Goal: Task Accomplishment & Management: Manage account settings

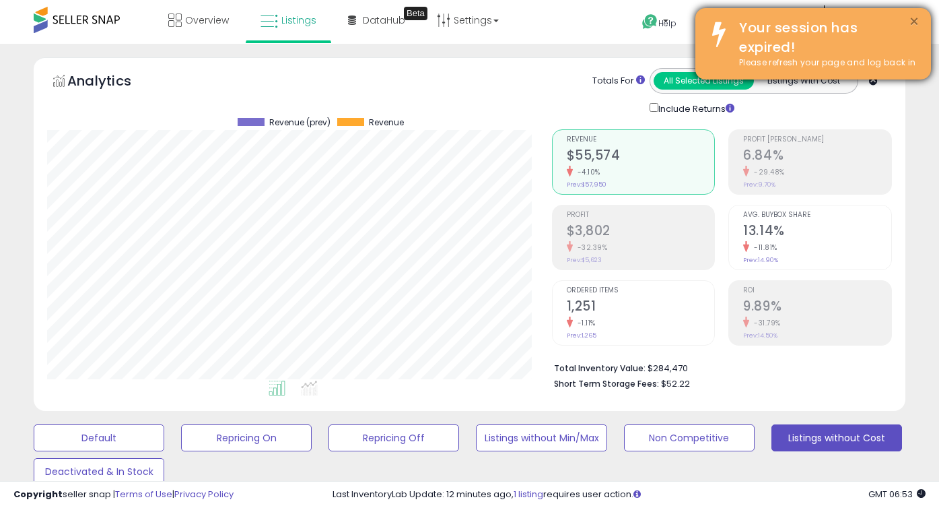
scroll to position [276, 504]
click at [914, 19] on button "×" at bounding box center [914, 21] width 11 height 17
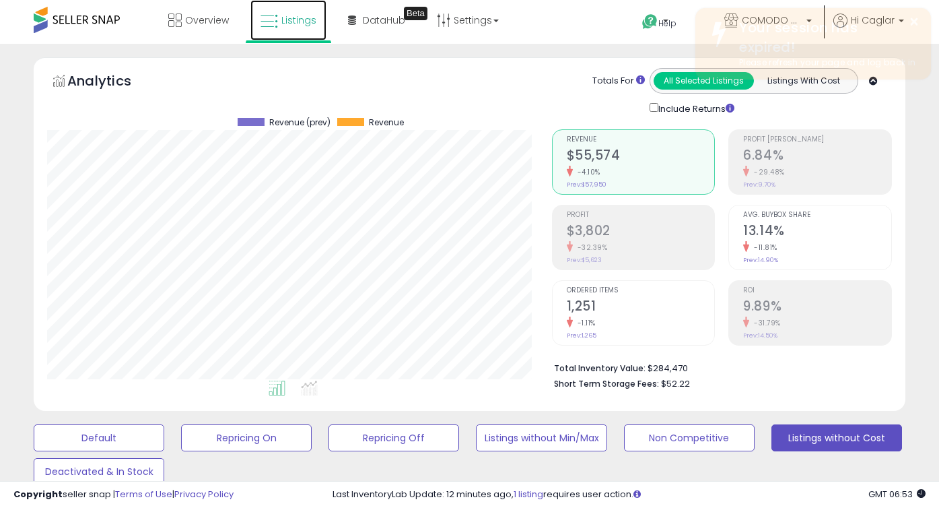
click at [287, 22] on span "Listings" at bounding box center [298, 19] width 35 height 13
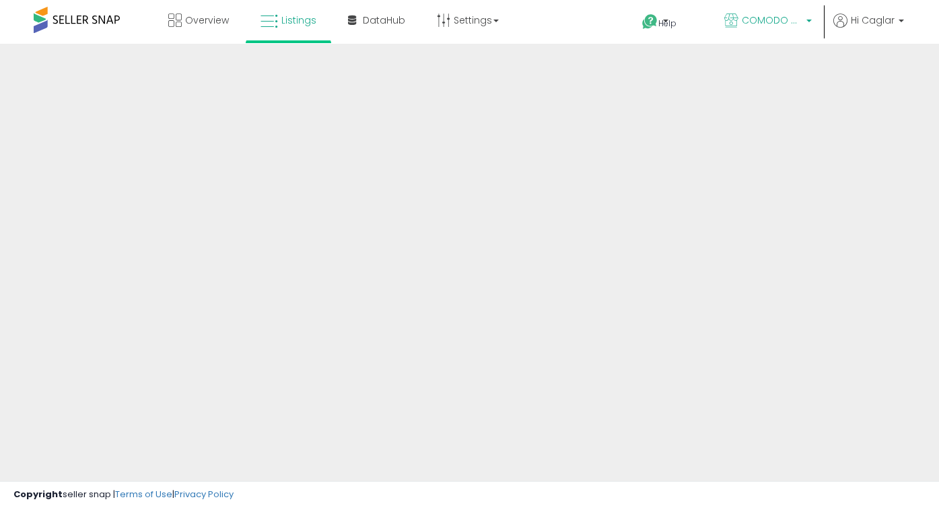
click at [792, 24] on span "COMODO HOME CA" at bounding box center [772, 19] width 61 height 13
click at [772, 22] on span "COMODO HOME CA" at bounding box center [772, 19] width 61 height 13
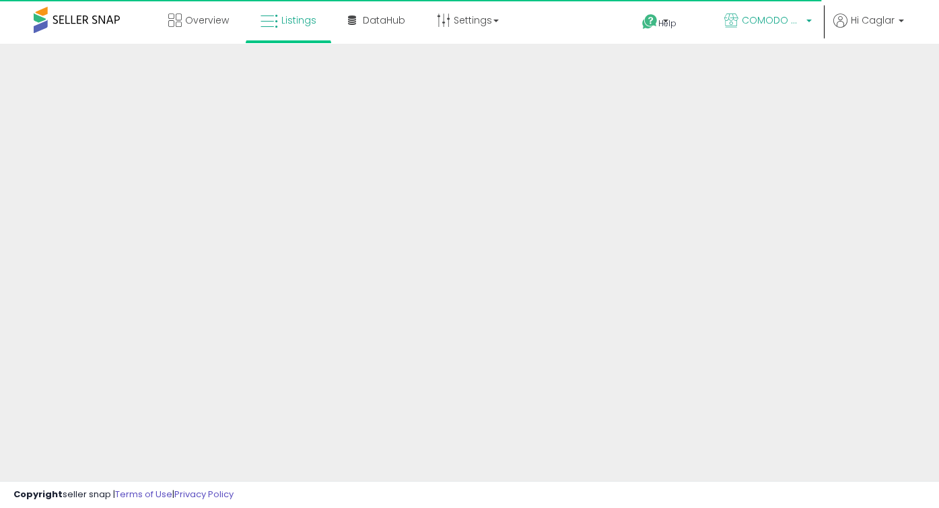
click at [771, 19] on span "COMODO HOME CA" at bounding box center [772, 19] width 61 height 13
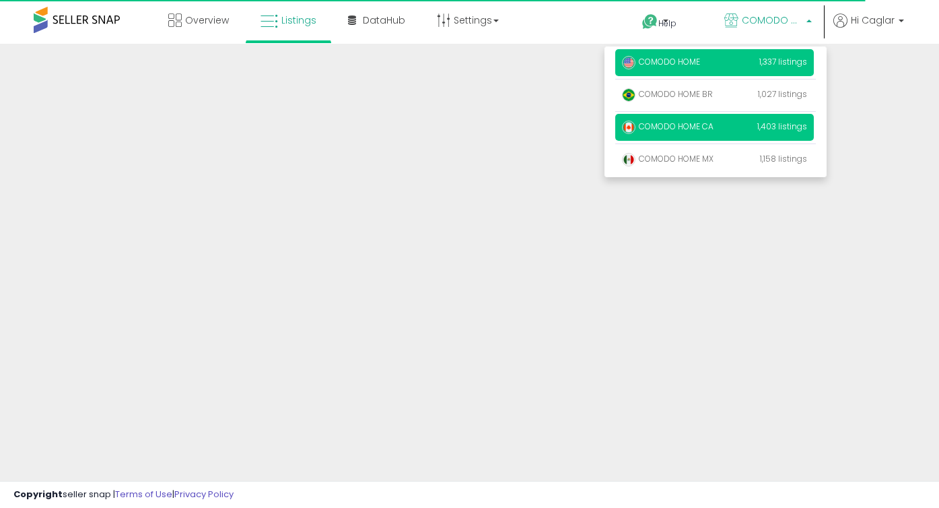
click at [721, 64] on p "COMODO HOME 1,337 listings" at bounding box center [714, 62] width 199 height 27
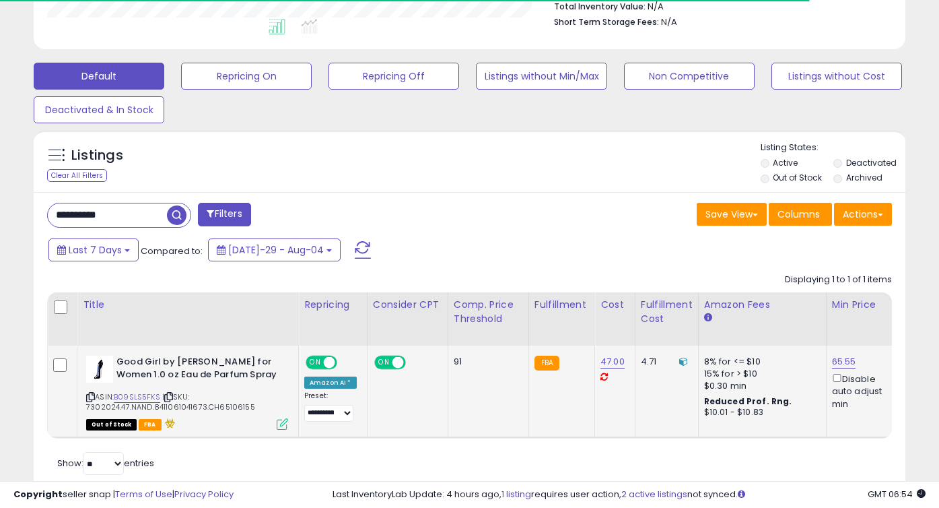
scroll to position [397, 0]
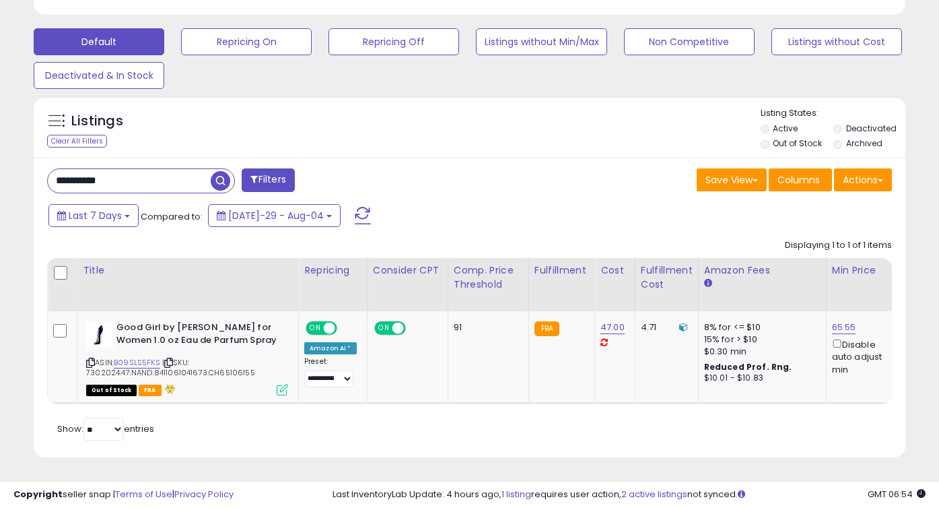
click at [125, 186] on input "**********" at bounding box center [129, 181] width 163 height 24
paste input "text"
type input "**********"
click at [255, 183] on span "button" at bounding box center [260, 181] width 20 height 20
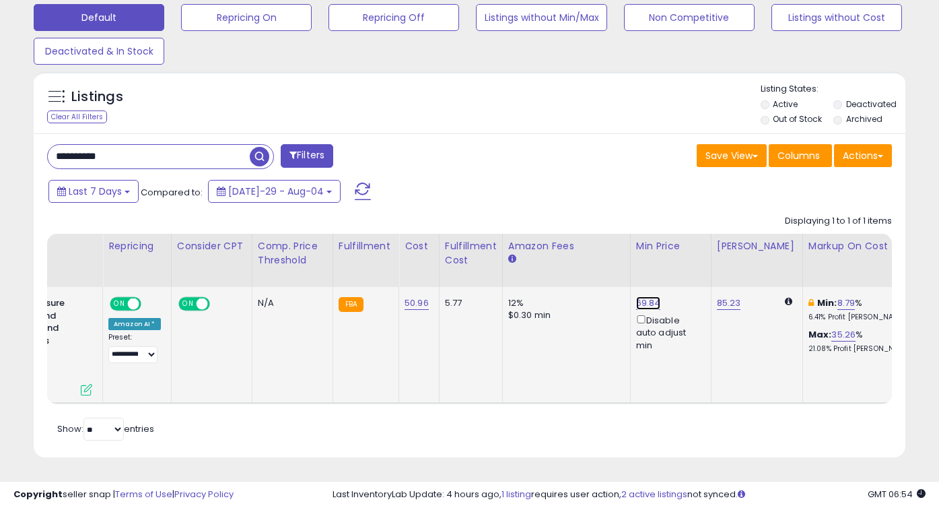
click at [639, 304] on link "69.84" at bounding box center [648, 302] width 25 height 13
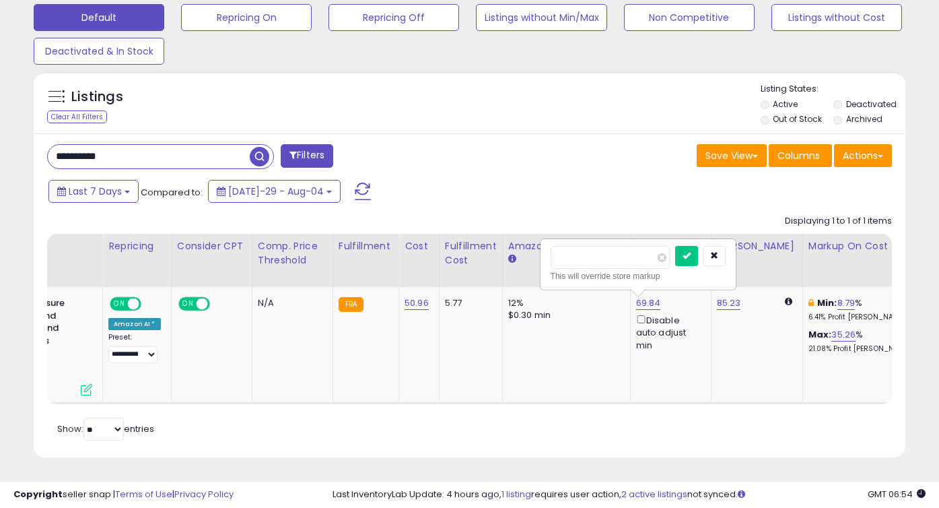
drag, startPoint x: 594, startPoint y: 261, endPoint x: 531, endPoint y: 261, distance: 62.6
type input "*****"
click at [692, 255] on button "submit" at bounding box center [686, 256] width 23 height 20
